Goal: Navigation & Orientation: Find specific page/section

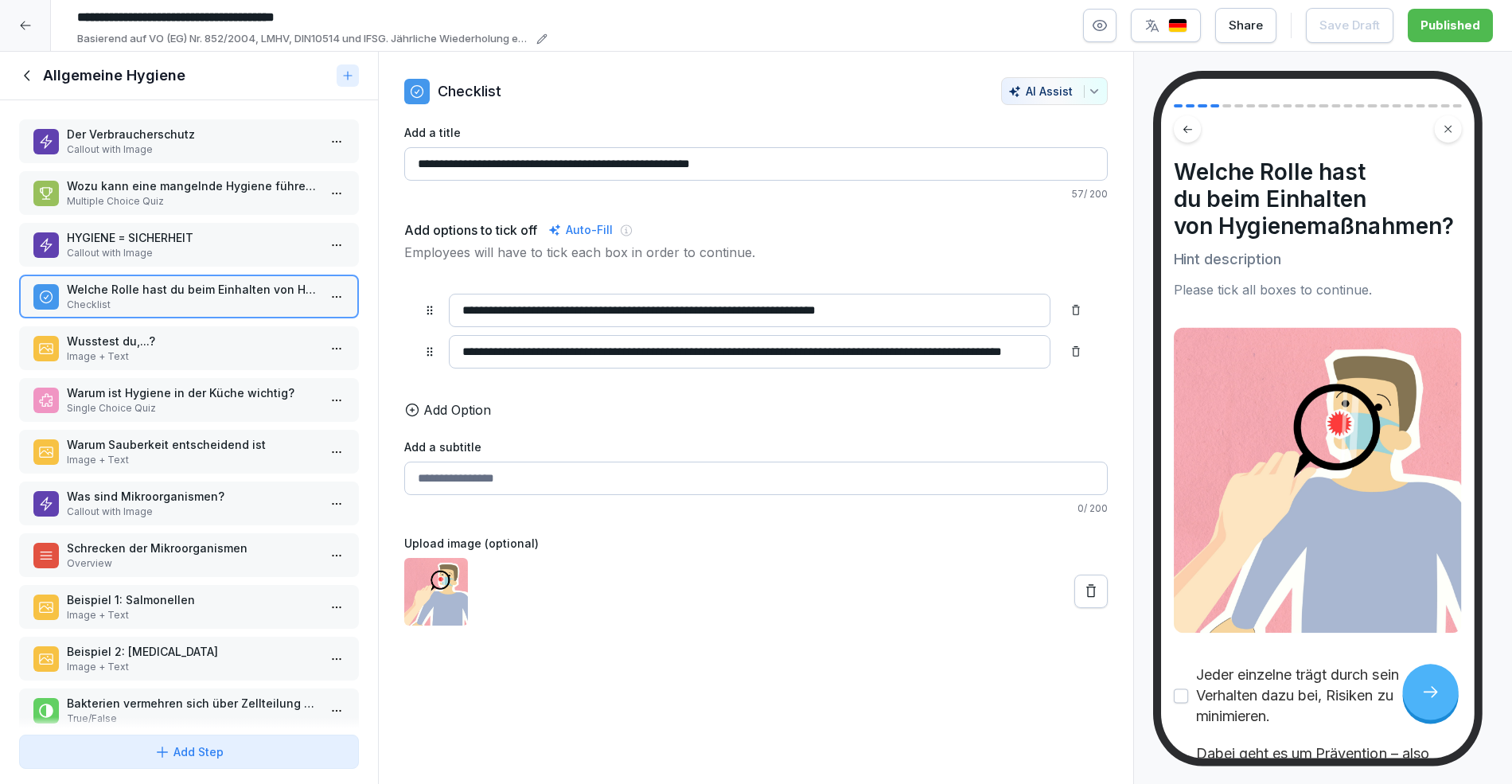
click at [37, 12] on div at bounding box center [26, 26] width 51 height 51
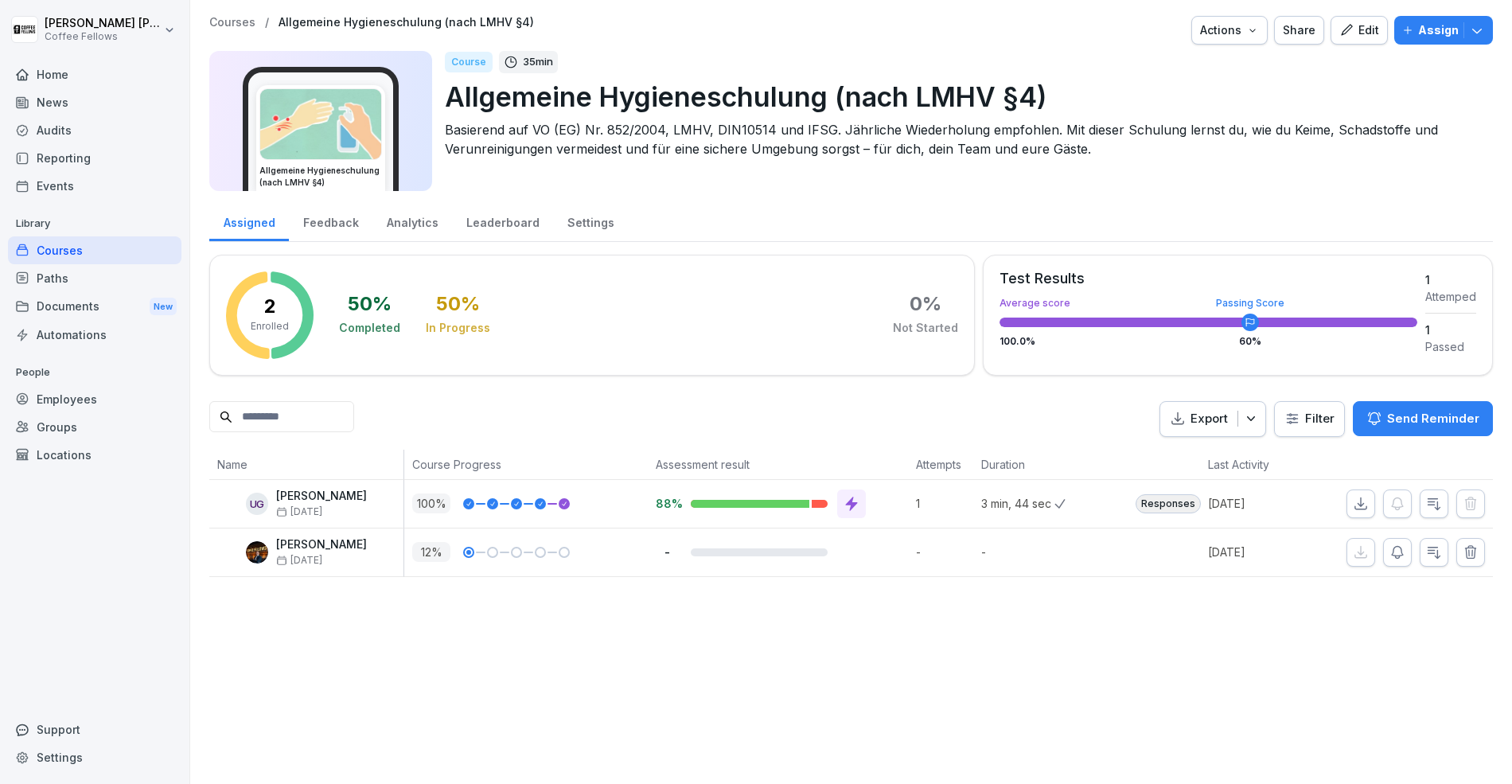
click at [47, 74] on div "Home" at bounding box center [94, 74] width 174 height 28
